Goal: Task Accomplishment & Management: Manage account settings

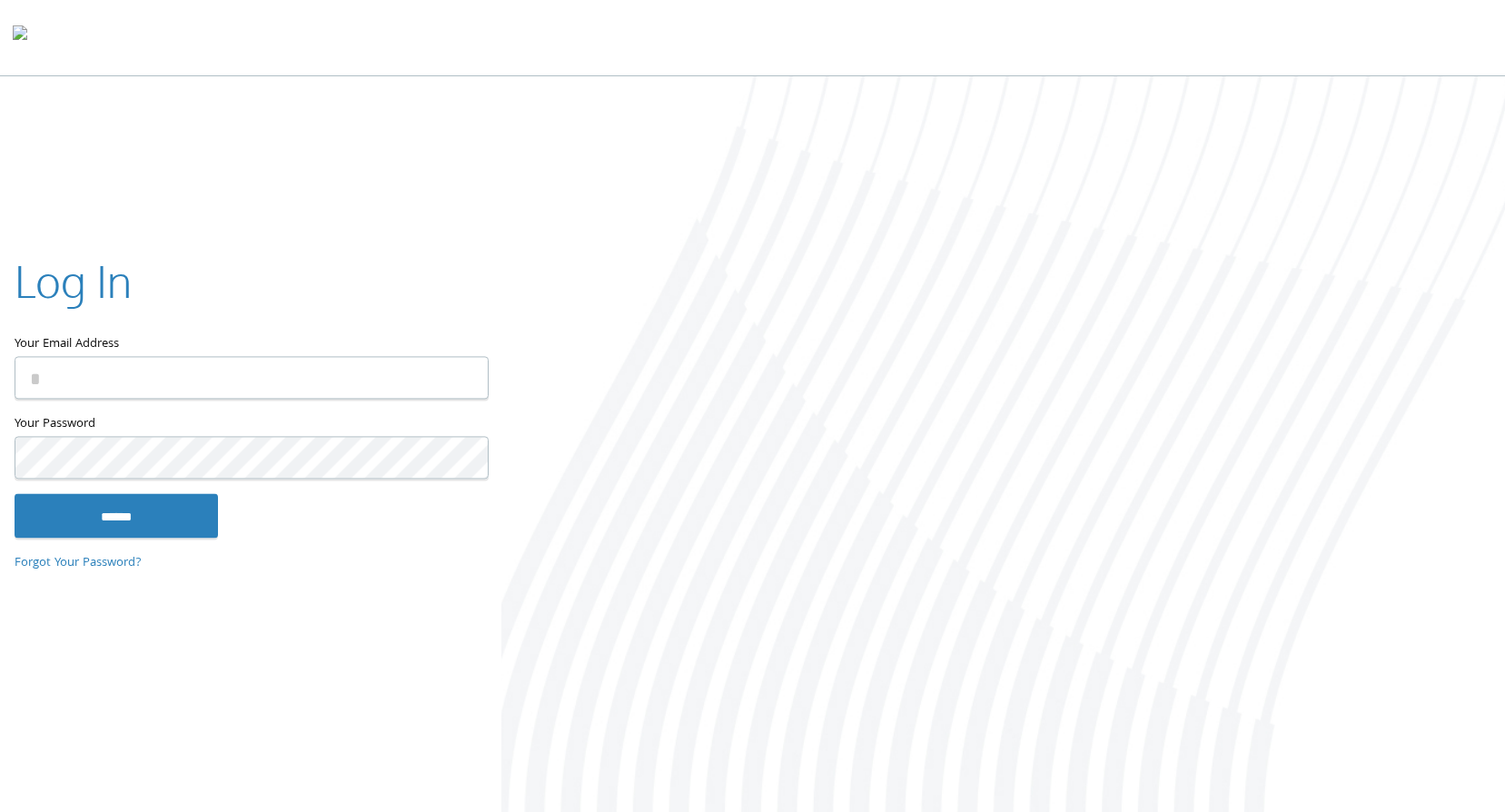
click at [239, 393] on input "Your Email Address" at bounding box center [251, 378] width 474 height 43
type input "**********"
click at [14, 494] on input "******" at bounding box center [116, 515] width 204 height 44
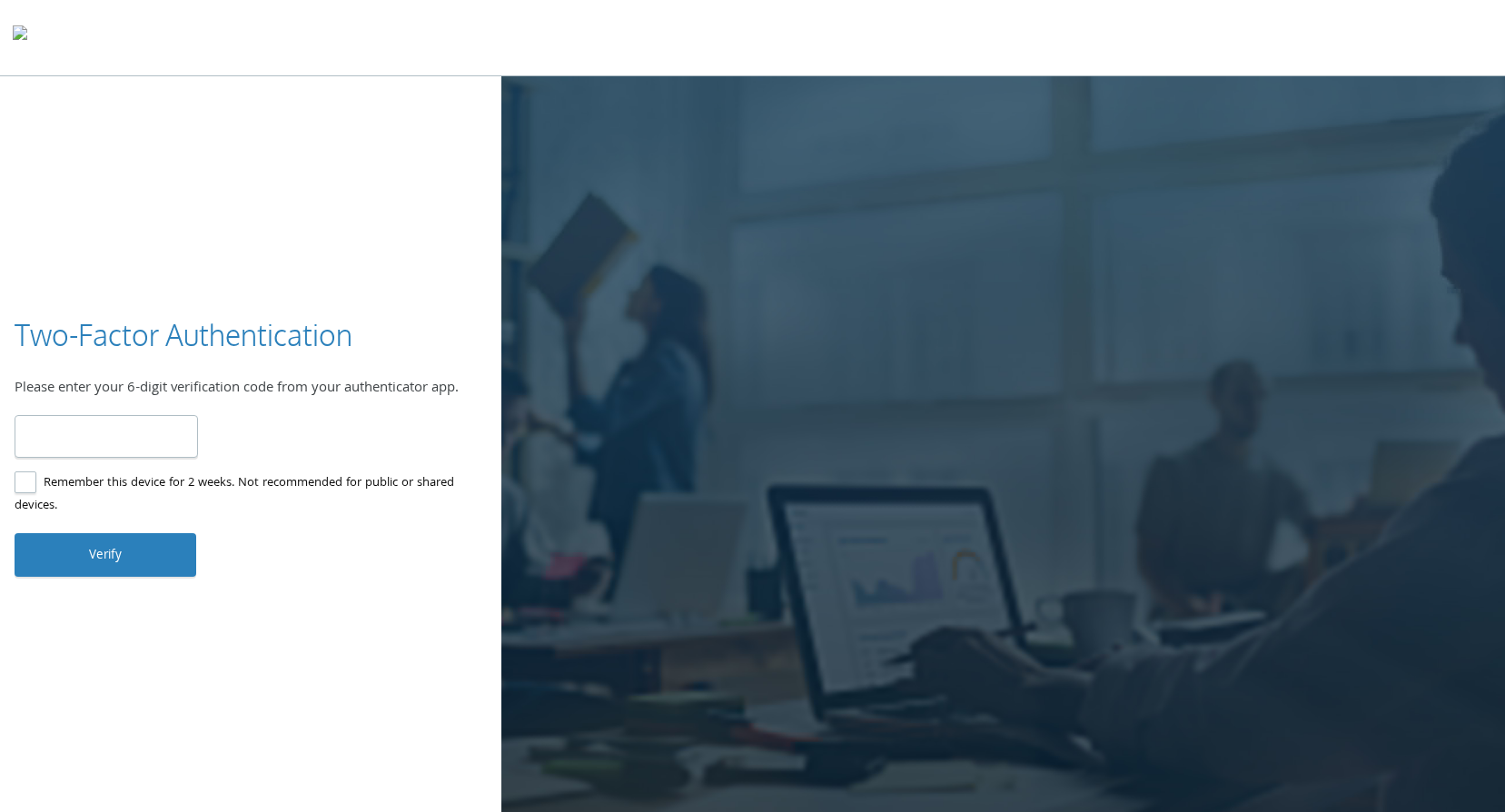
type input "******"
